Goal: Communication & Community: Answer question/provide support

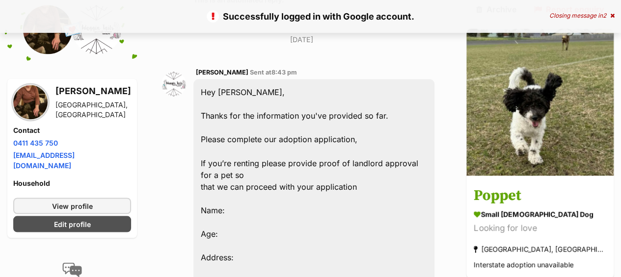
scroll to position [695, 0]
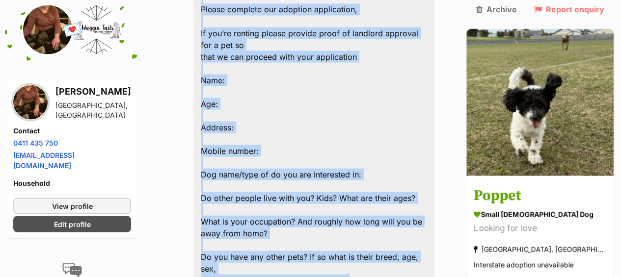
scroll to position [857, 0]
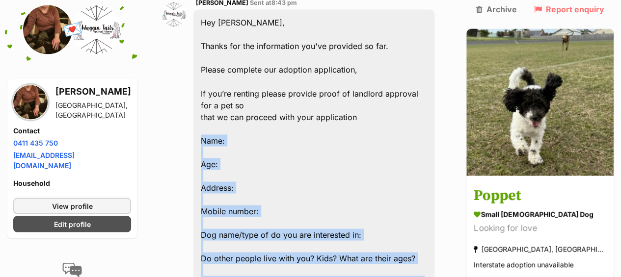
drag, startPoint x: 305, startPoint y: 205, endPoint x: 205, endPoint y: 95, distance: 148.4
copy div "Name: Age: Address: Mobile number: Dog name/type of do you are interested in: D…"
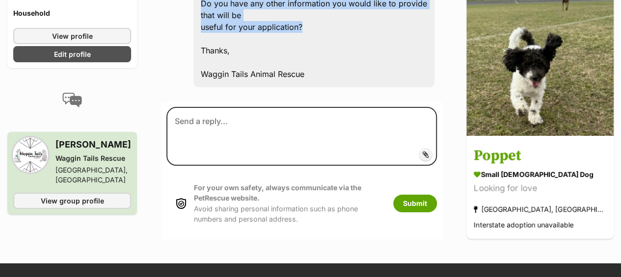
scroll to position [1839, 0]
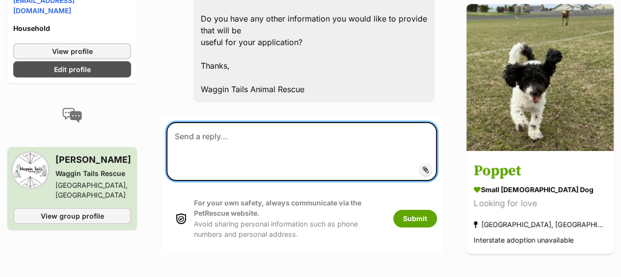
click at [239, 122] on textarea at bounding box center [301, 151] width 271 height 59
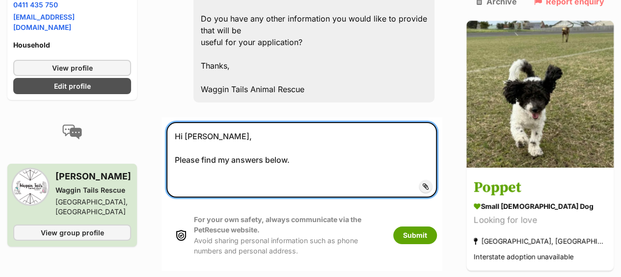
paste textarea "Name: Age: Address: Mobile number: Dog name/type of do you are interested in: D…"
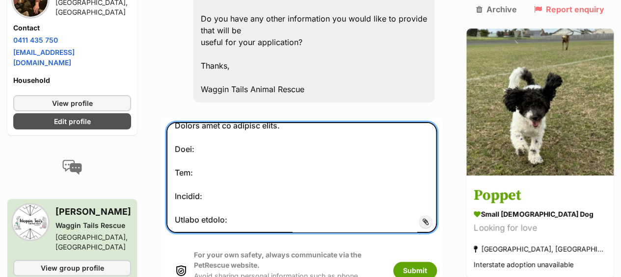
scroll to position [0, 0]
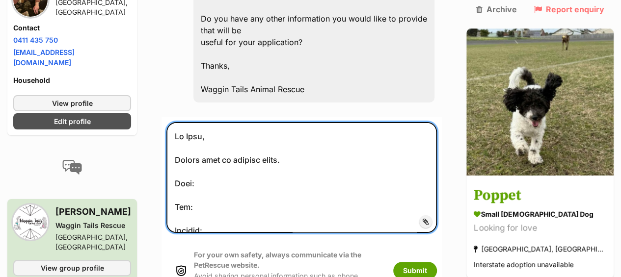
click at [231, 122] on textarea at bounding box center [301, 177] width 271 height 111
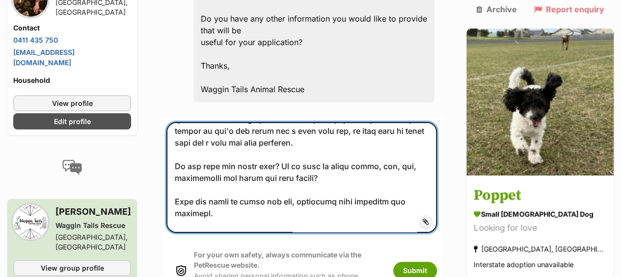
scroll to position [266, 0]
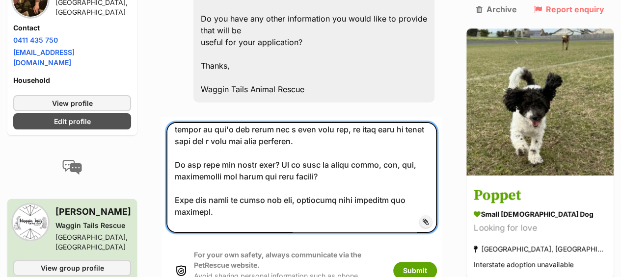
click at [353, 122] on textarea at bounding box center [301, 177] width 271 height 111
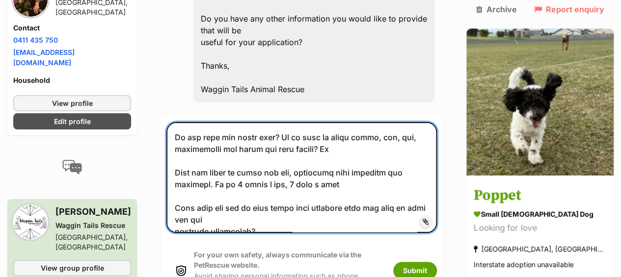
scroll to position [315, 0]
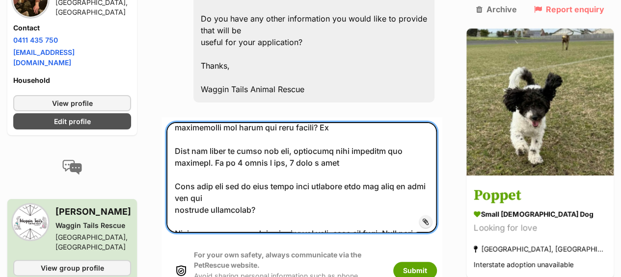
click at [292, 122] on textarea at bounding box center [301, 177] width 271 height 111
click at [295, 122] on textarea at bounding box center [301, 177] width 271 height 111
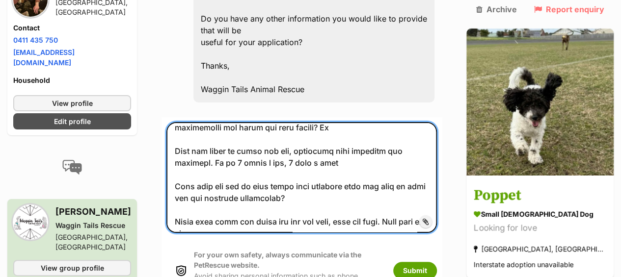
click at [299, 122] on textarea at bounding box center [301, 177] width 271 height 111
click at [232, 124] on textarea at bounding box center [301, 177] width 271 height 111
click at [303, 126] on textarea at bounding box center [301, 177] width 271 height 111
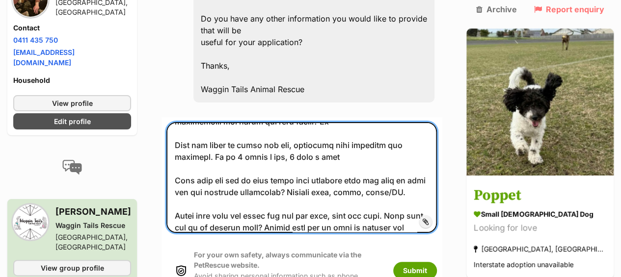
click at [427, 122] on textarea at bounding box center [301, 177] width 271 height 111
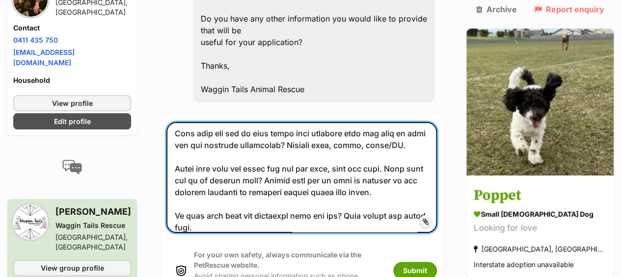
scroll to position [380, 0]
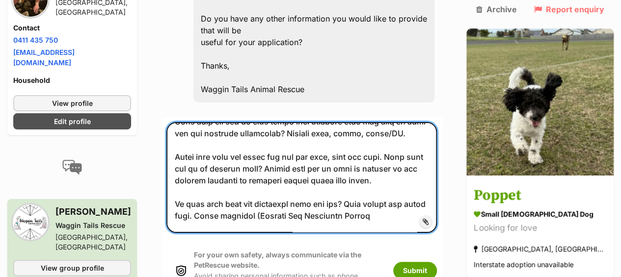
drag, startPoint x: 384, startPoint y: 107, endPoint x: 262, endPoint y: 107, distance: 122.3
click at [262, 122] on textarea at bounding box center [301, 177] width 271 height 111
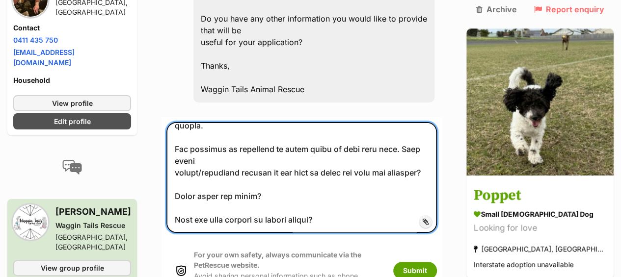
scroll to position [478, 0]
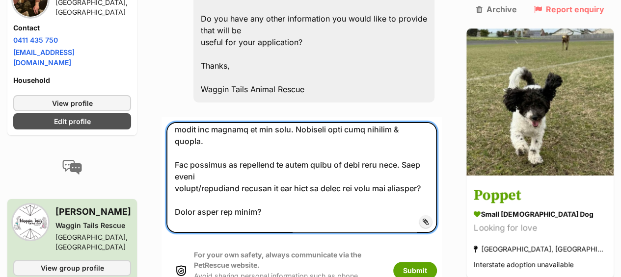
click at [437, 122] on textarea at bounding box center [301, 177] width 271 height 111
paste textarea "[URL][DOMAIN_NAME]"
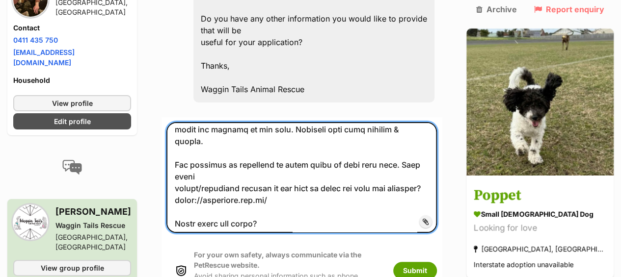
click at [317, 122] on textarea at bounding box center [301, 177] width 271 height 111
drag, startPoint x: 307, startPoint y: 65, endPoint x: 278, endPoint y: 90, distance: 37.9
click at [278, 122] on textarea at bounding box center [301, 177] width 271 height 111
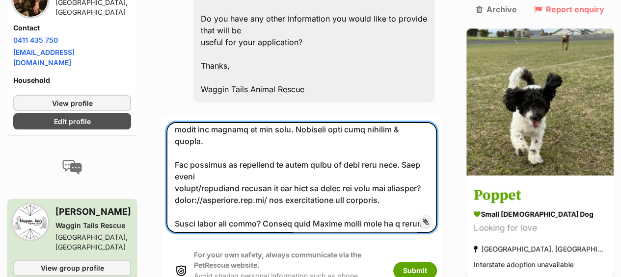
click at [412, 131] on textarea at bounding box center [301, 177] width 271 height 111
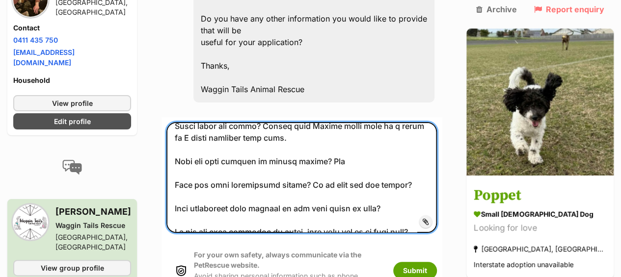
scroll to position [577, 0]
click at [431, 122] on textarea at bounding box center [301, 177] width 271 height 111
click at [407, 122] on textarea at bounding box center [301, 177] width 271 height 111
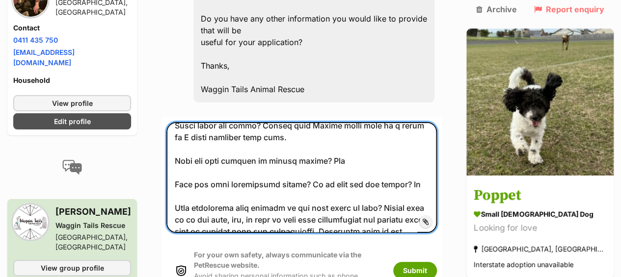
scroll to position [626, 0]
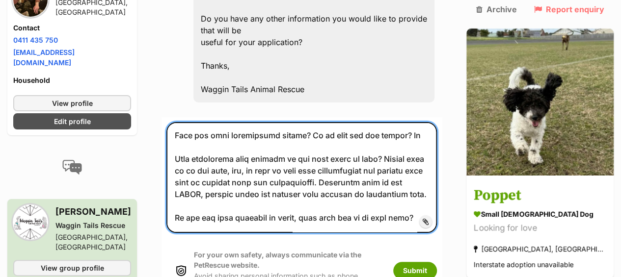
click at [423, 122] on textarea at bounding box center [301, 177] width 271 height 111
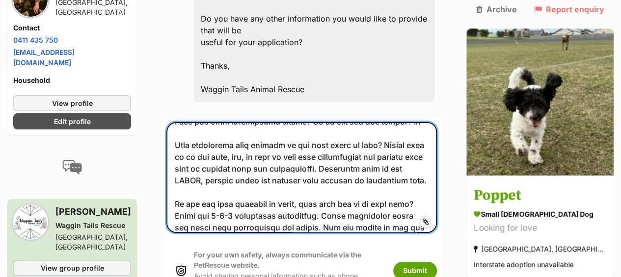
scroll to position [651, 0]
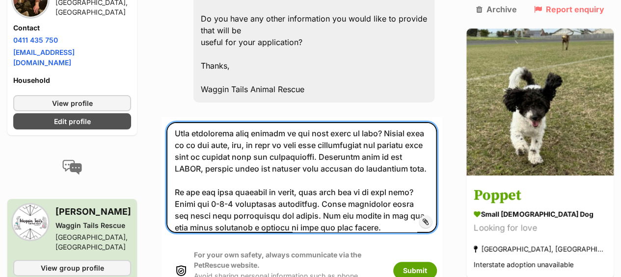
click at [240, 131] on textarea at bounding box center [301, 177] width 271 height 111
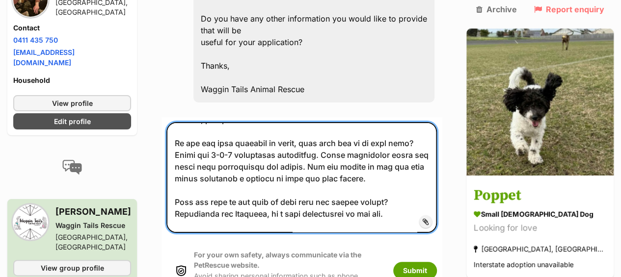
scroll to position [749, 0]
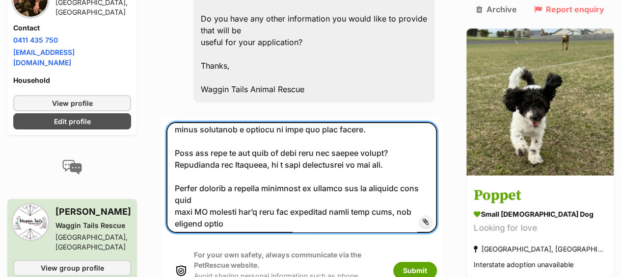
click at [232, 122] on textarea at bounding box center [301, 177] width 271 height 111
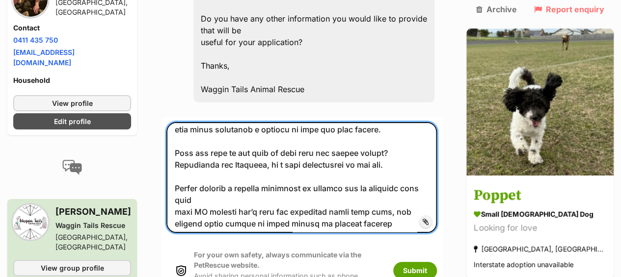
click at [433, 122] on textarea at bounding box center [301, 177] width 271 height 111
click at [314, 122] on textarea at bounding box center [301, 177] width 271 height 111
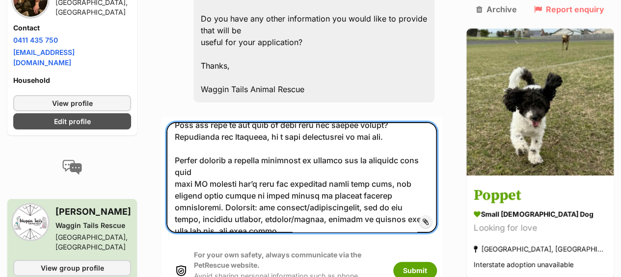
scroll to position [831, 0]
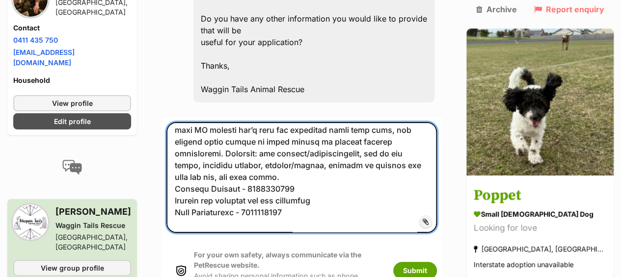
drag, startPoint x: 217, startPoint y: 126, endPoint x: 354, endPoint y: 42, distance: 160.5
click at [354, 122] on textarea at bounding box center [301, 177] width 271 height 111
click at [362, 122] on textarea at bounding box center [301, 177] width 271 height 111
click at [365, 122] on textarea at bounding box center [301, 177] width 271 height 111
click at [332, 123] on textarea at bounding box center [301, 177] width 271 height 111
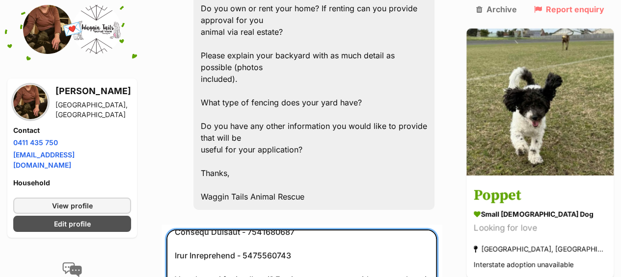
scroll to position [1741, 0]
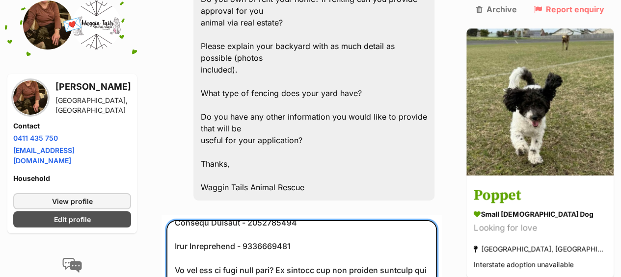
paste textarea "[URL][DOMAIN_NAME]"
click at [244, 221] on textarea at bounding box center [301, 276] width 271 height 111
click at [199, 221] on textarea at bounding box center [301, 276] width 271 height 111
click at [271, 221] on textarea at bounding box center [301, 276] width 271 height 111
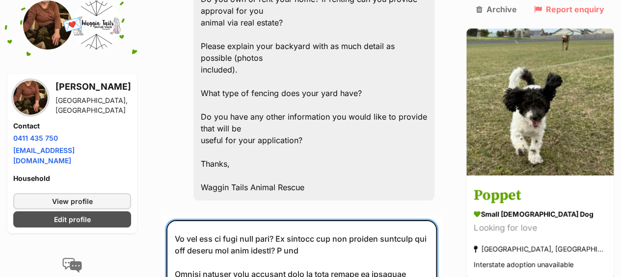
scroll to position [948, 0]
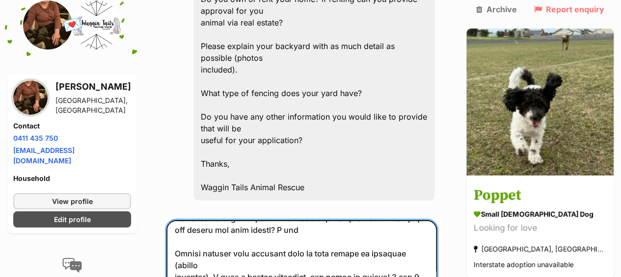
click at [360, 221] on textarea at bounding box center [301, 276] width 271 height 111
drag, startPoint x: 358, startPoint y: 204, endPoint x: 180, endPoint y: 203, distance: 177.3
click at [180, 221] on textarea at bounding box center [301, 276] width 271 height 111
click at [360, 221] on textarea at bounding box center [301, 276] width 271 height 111
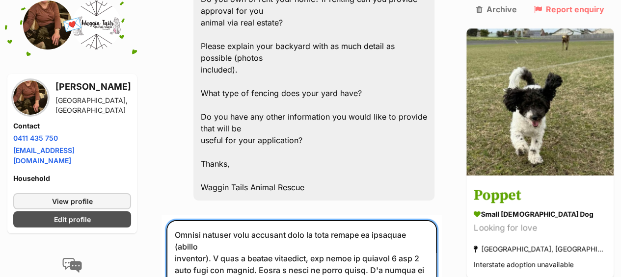
scroll to position [1790, 0]
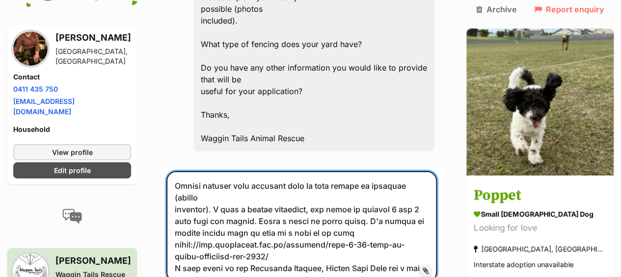
click at [350, 171] on textarea at bounding box center [301, 226] width 271 height 111
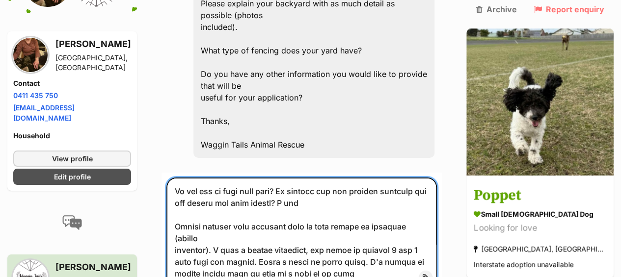
scroll to position [773, 0]
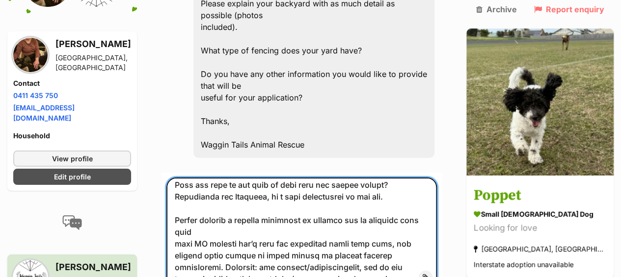
click at [307, 178] on textarea at bounding box center [301, 233] width 271 height 111
click at [341, 184] on textarea at bounding box center [301, 233] width 271 height 111
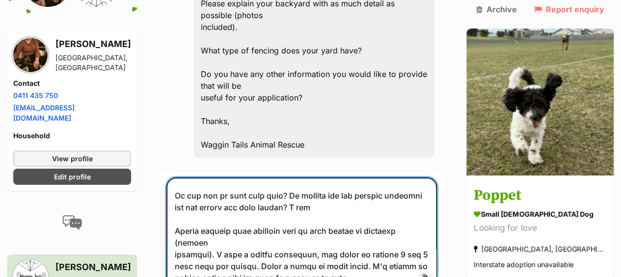
scroll to position [892, 0]
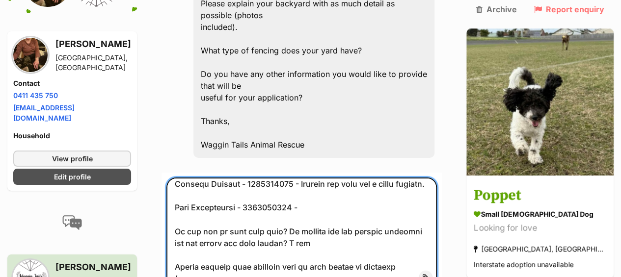
drag, startPoint x: 267, startPoint y: 180, endPoint x: 351, endPoint y: 150, distance: 88.9
click at [351, 178] on textarea at bounding box center [301, 233] width 271 height 111
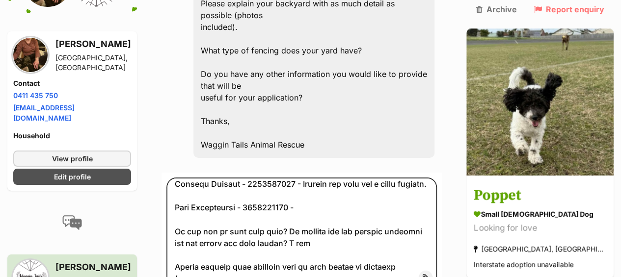
click at [456, 274] on span "Add attachment" at bounding box center [459, 278] width 53 height 8
click at [0, 0] on input "Add attachment" at bounding box center [0, 0] width 0 height 0
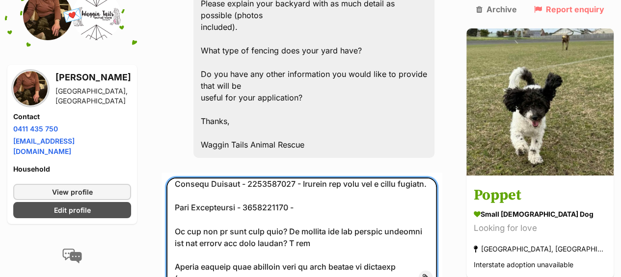
click at [351, 178] on textarea at bounding box center [301, 233] width 271 height 111
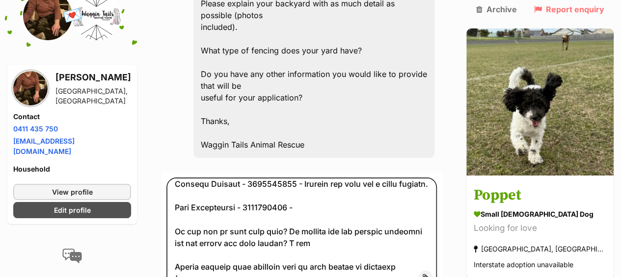
click at [456, 274] on span "Add attachment" at bounding box center [459, 278] width 53 height 8
click at [0, 0] on input "Add attachment" at bounding box center [0, 0] width 0 height 0
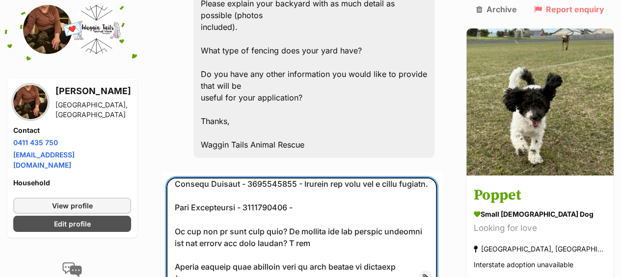
click at [303, 178] on textarea at bounding box center [301, 233] width 271 height 111
click at [344, 178] on textarea at bounding box center [301, 233] width 271 height 111
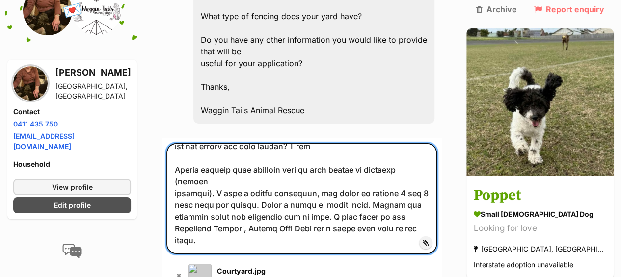
scroll to position [1833, 0]
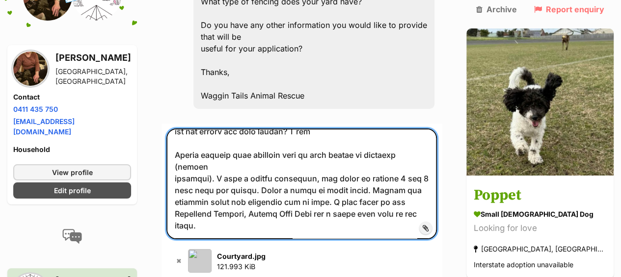
click at [265, 130] on textarea at bounding box center [301, 184] width 271 height 111
drag, startPoint x: 414, startPoint y: 125, endPoint x: 251, endPoint y: 126, distance: 162.1
click at [251, 129] on textarea at bounding box center [301, 184] width 271 height 111
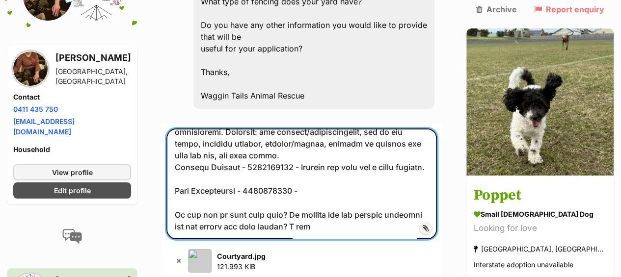
scroll to position [810, 0]
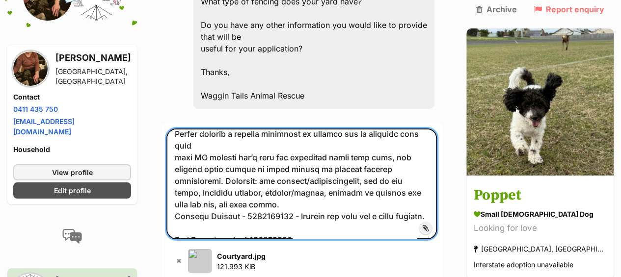
click at [313, 129] on textarea at bounding box center [301, 184] width 271 height 111
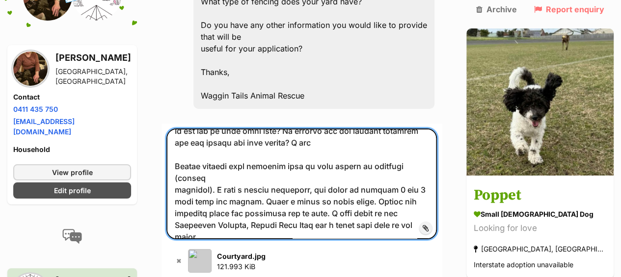
scroll to position [978, 0]
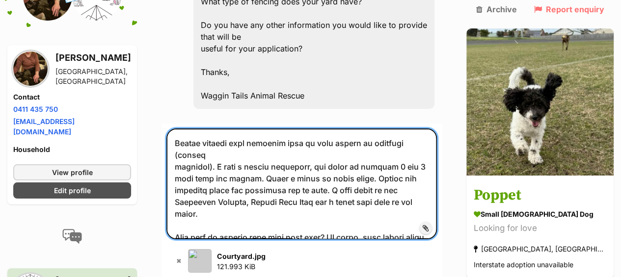
click at [285, 129] on textarea at bounding box center [301, 184] width 271 height 111
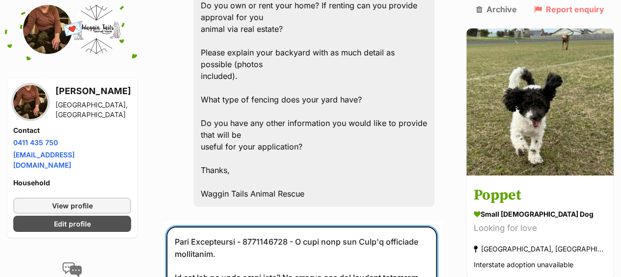
scroll to position [956, 0]
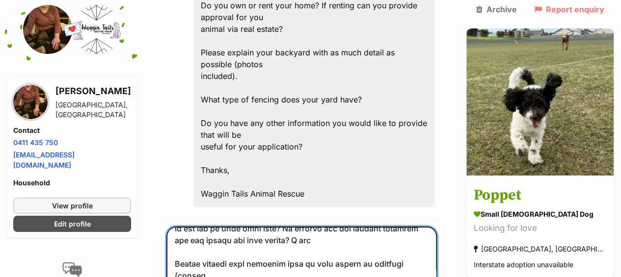
drag, startPoint x: 451, startPoint y: 189, endPoint x: 466, endPoint y: 193, distance: 15.2
click at [437, 227] on textarea at bounding box center [301, 282] width 271 height 111
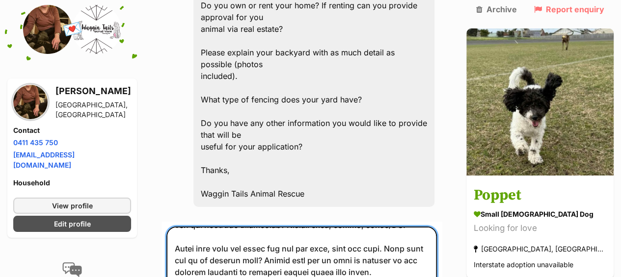
scroll to position [295, 0]
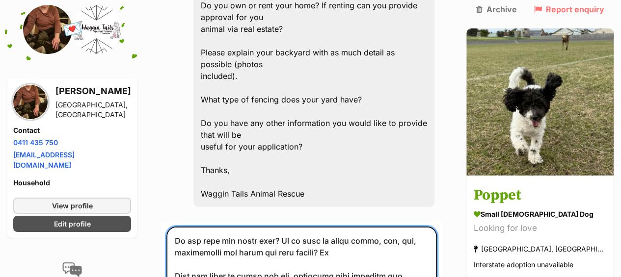
click at [402, 227] on textarea at bounding box center [301, 282] width 271 height 111
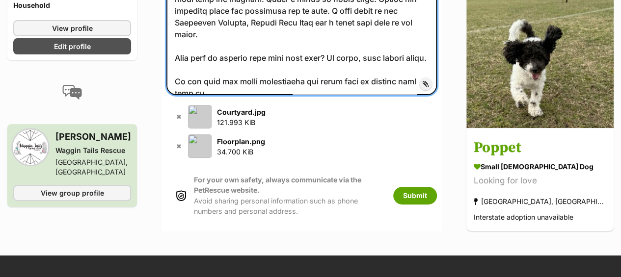
scroll to position [1980, 0]
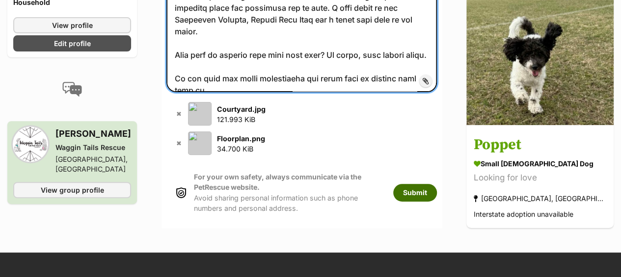
type textarea "Hi [PERSON_NAME], Please find my answers below. Name: [PERSON_NAME] Age: [DEMOG…"
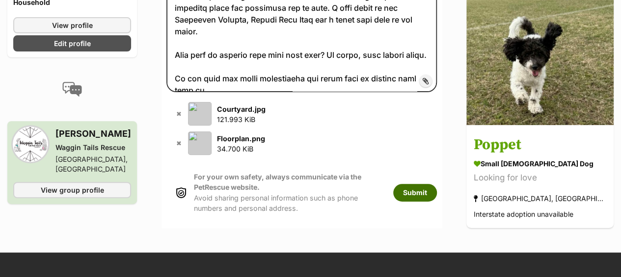
click at [437, 184] on button "Submit" at bounding box center [415, 193] width 44 height 18
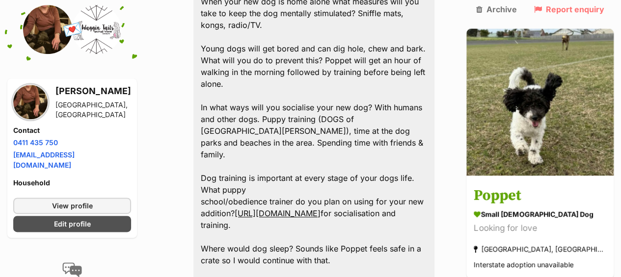
scroll to position [2407, 0]
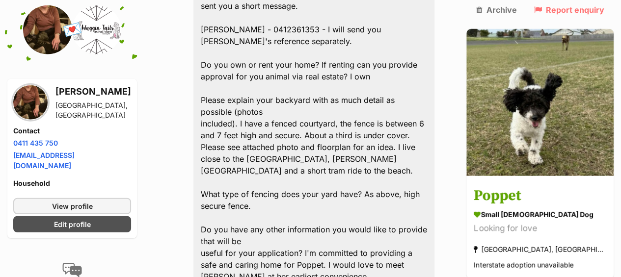
scroll to position [3193, 0]
